Goal: Information Seeking & Learning: Learn about a topic

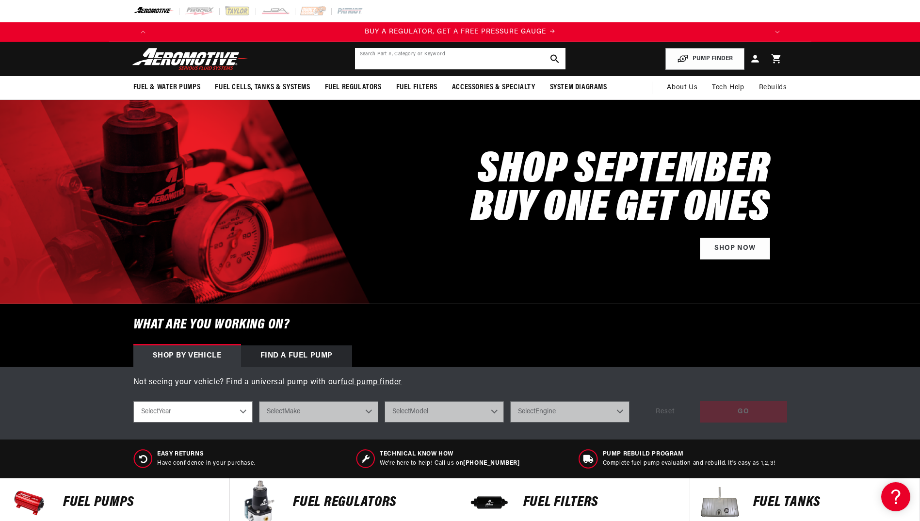
click at [410, 58] on input "text" at bounding box center [460, 58] width 211 height 21
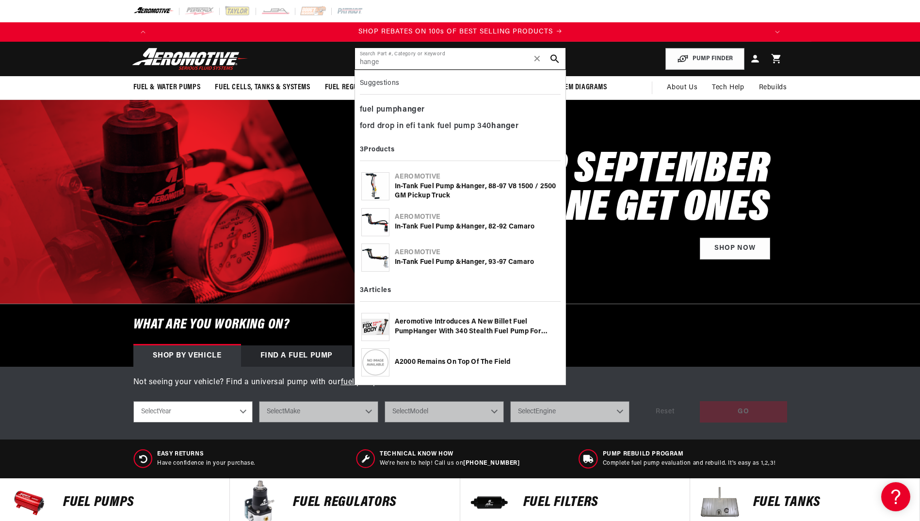
scroll to position [0, 1230]
type input "hange"
click at [421, 182] on div "In-Tank Fuel Pump & Hange r, 88-97 V8 1500 / 2500 GM Pickup Truck" at bounding box center [477, 191] width 164 height 19
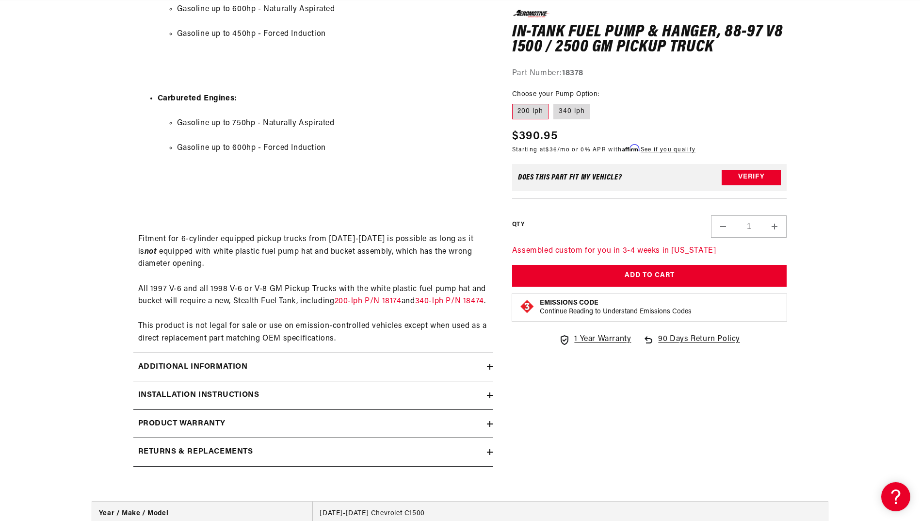
scroll to position [0, 1230]
click at [490, 455] on icon at bounding box center [490, 452] width 0 height 6
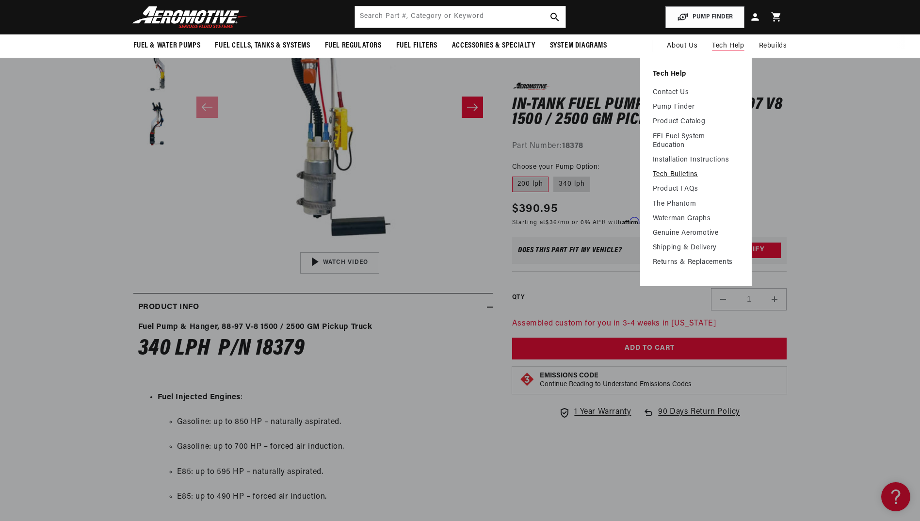
click at [669, 172] on link "Tech Bulletins" at bounding box center [696, 174] width 86 height 9
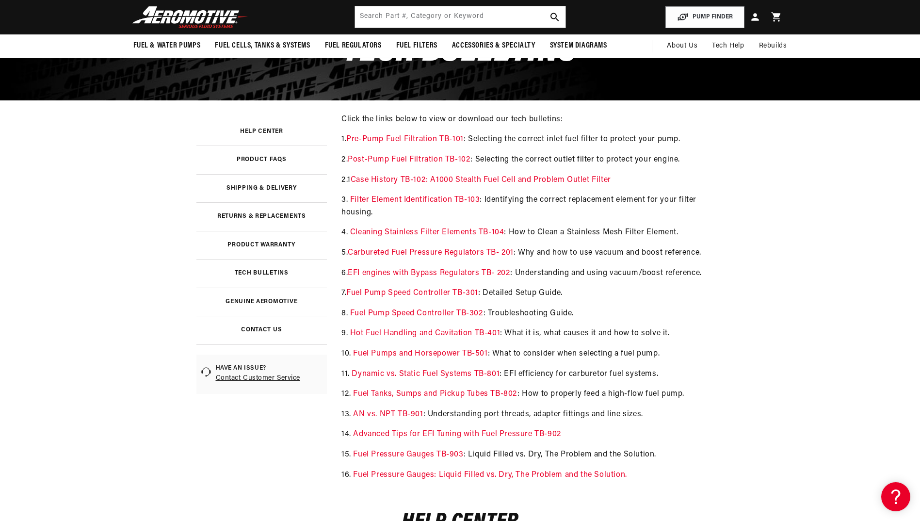
scroll to position [0, 1845]
click at [403, 394] on link "Fuel Tanks, Sumps and Pickup Tubes TB-802" at bounding box center [435, 394] width 164 height 8
